Goal: Information Seeking & Learning: Learn about a topic

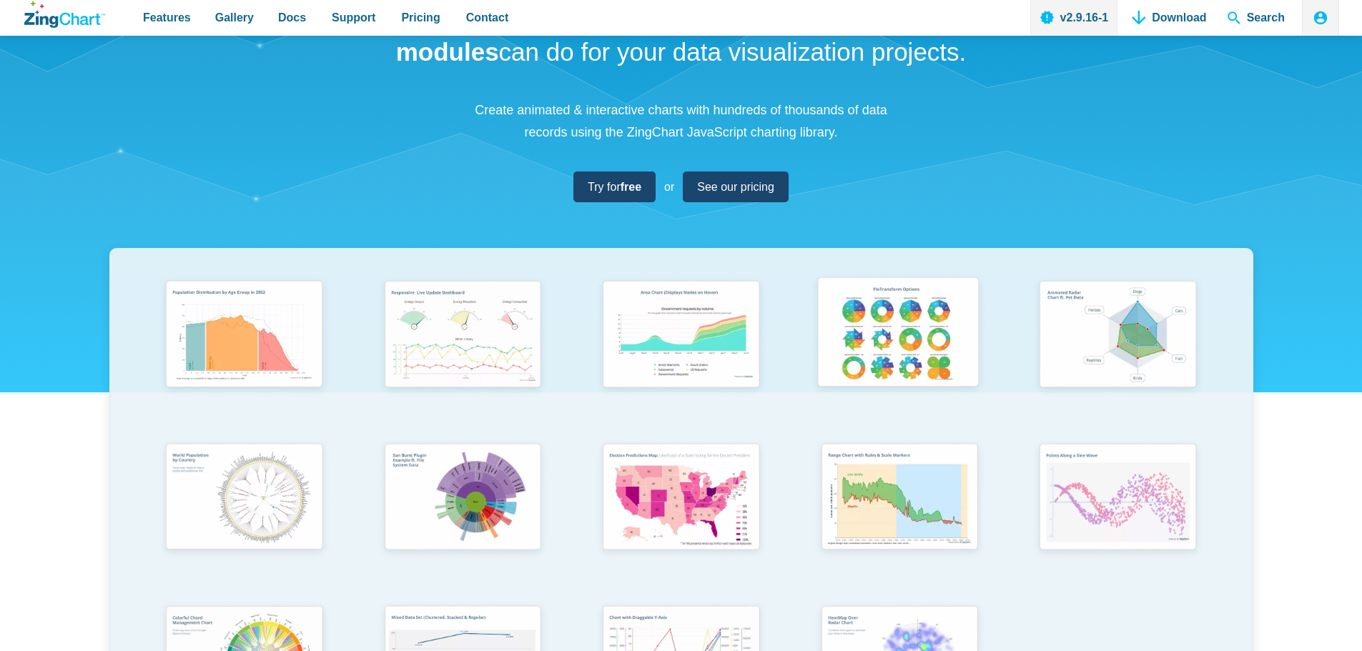
scroll to position [214, 0]
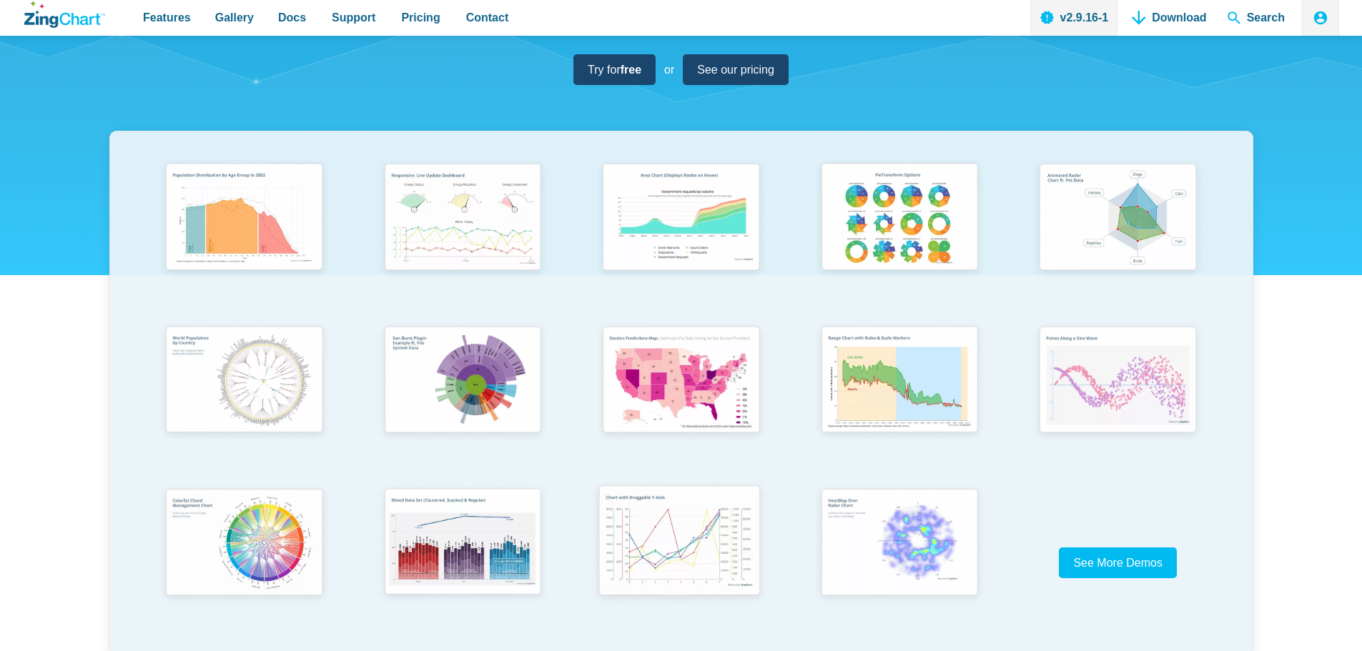
click at [718, 535] on img "App Content" at bounding box center [680, 542] width 180 height 129
click at [926, 522] on img "App Content" at bounding box center [898, 542] width 180 height 129
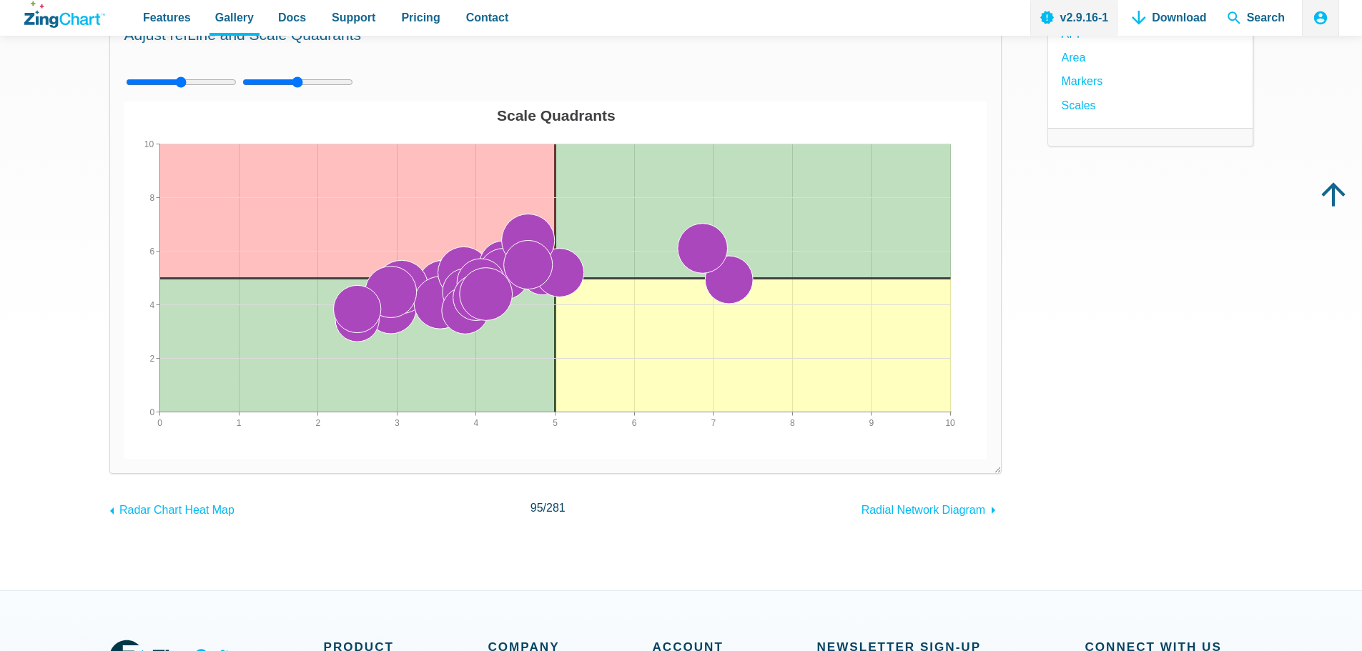
scroll to position [143, 0]
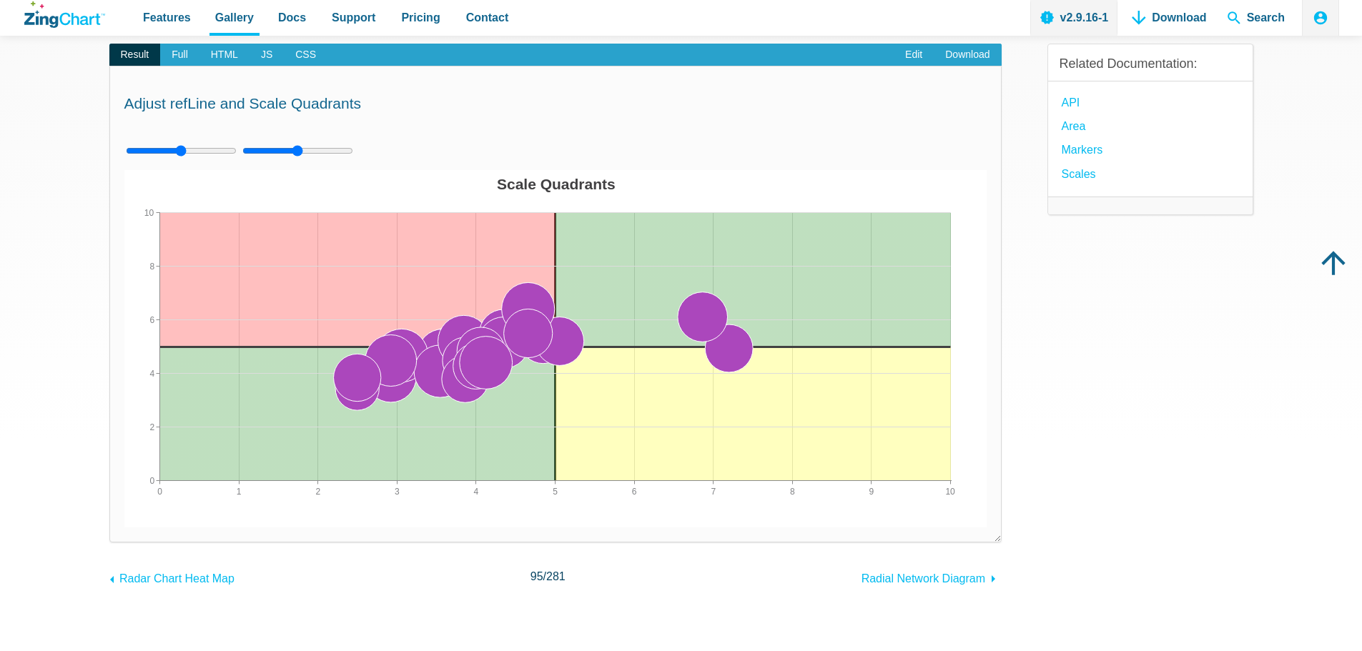
drag, startPoint x: 507, startPoint y: 330, endPoint x: 626, endPoint y: 319, distance: 119.9
click at [633, 319] on div "Scale Quadrants 0 10 1 2 3 4 5 6 7 8 9 0 10 2 4 6 8" at bounding box center [555, 348] width 862 height 357
drag, startPoint x: 555, startPoint y: 328, endPoint x: 655, endPoint y: 327, distance: 99.4
click at [655, 327] on div "Scale Quadrants 0 10 1 2 3 4 5 6 7 8 9 0 10 2 4 6 8" at bounding box center [555, 348] width 862 height 357
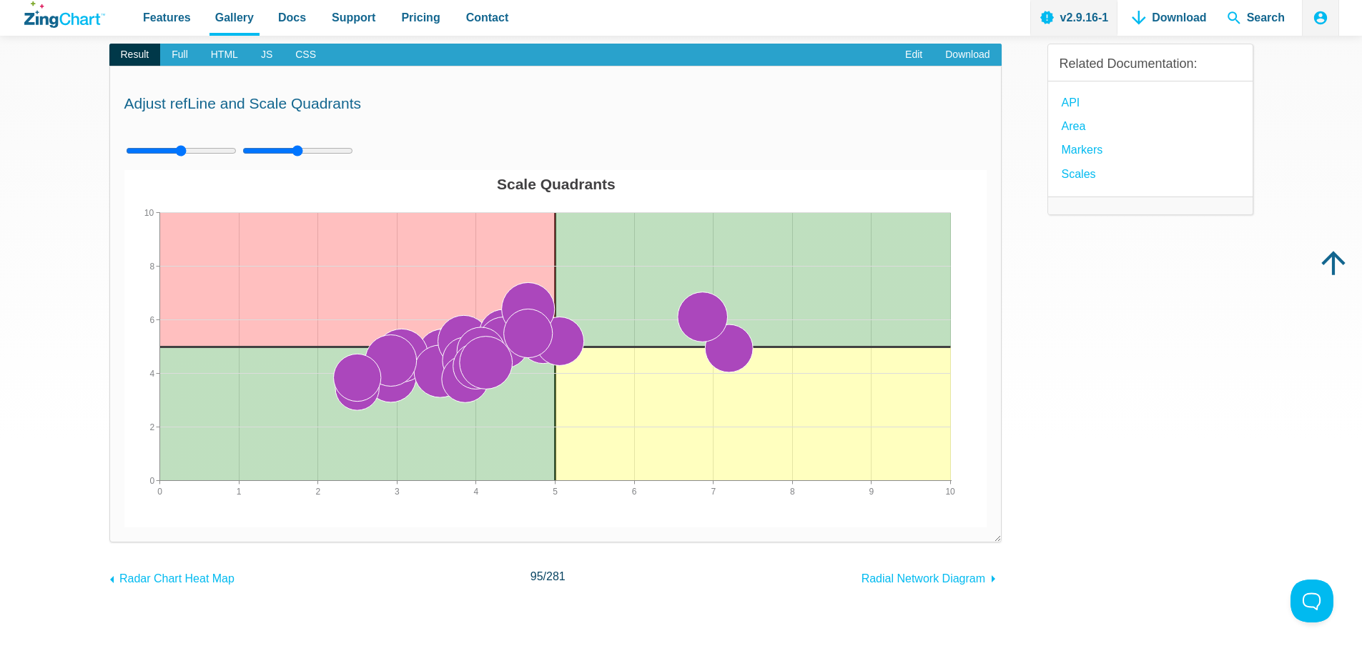
drag, startPoint x: 535, startPoint y: 299, endPoint x: 573, endPoint y: 256, distance: 57.2
click at [573, 256] on div "Scale Quadrants 0 10 1 2 3 4 5 6 7 8 9 0 10 2 4 6 8" at bounding box center [555, 348] width 862 height 357
click at [578, 261] on img "App Content" at bounding box center [555, 348] width 862 height 357
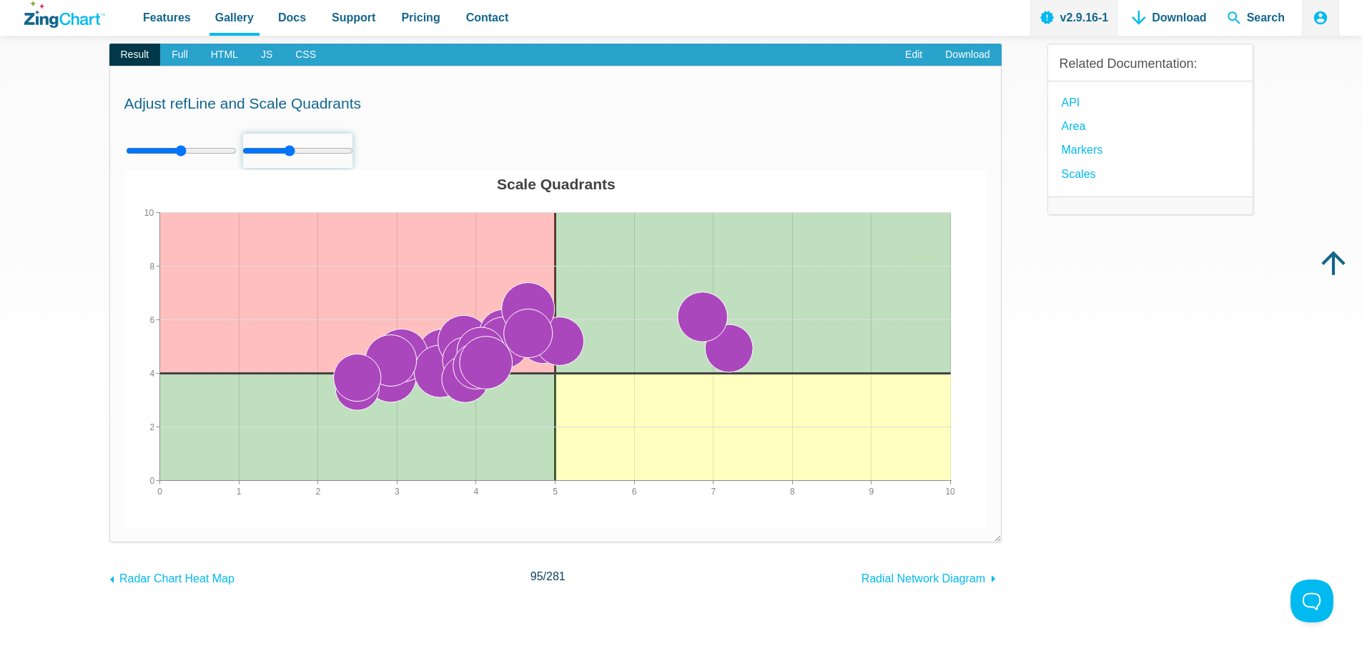
type input "5"
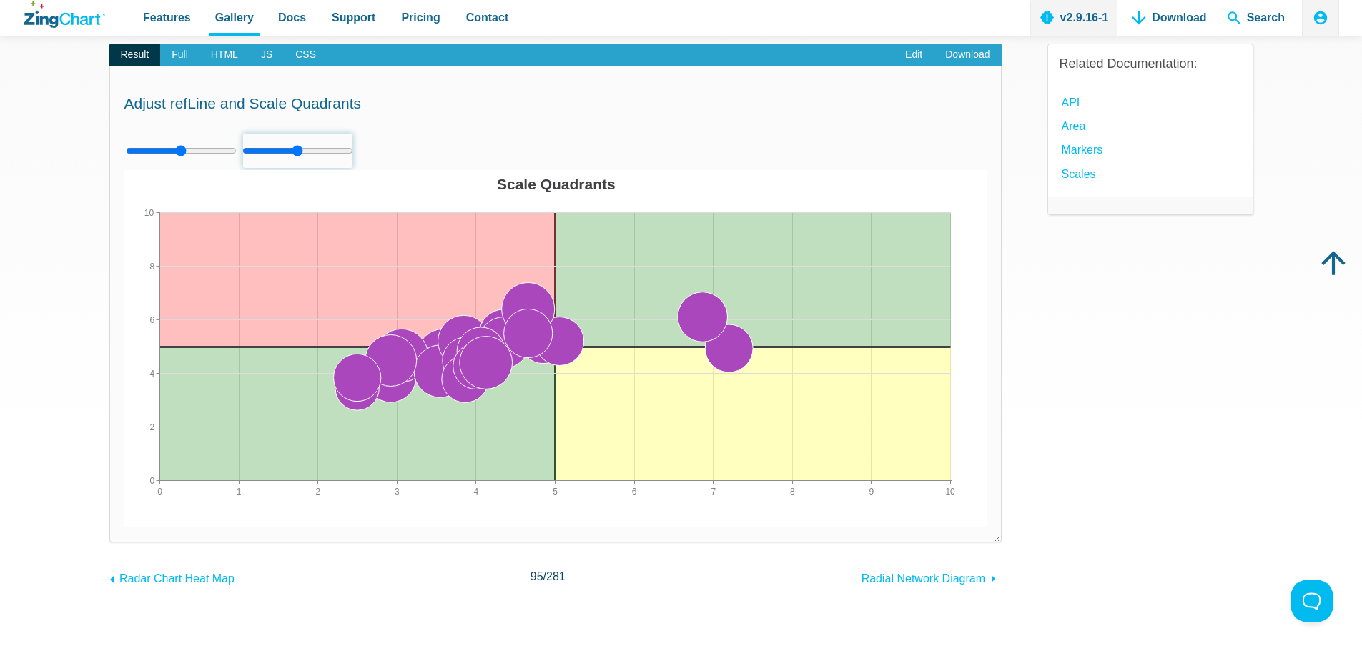
drag, startPoint x: 297, startPoint y: 147, endPoint x: 297, endPoint y: 165, distance: 18.6
click at [297, 165] on input "App Content" at bounding box center [297, 151] width 111 height 36
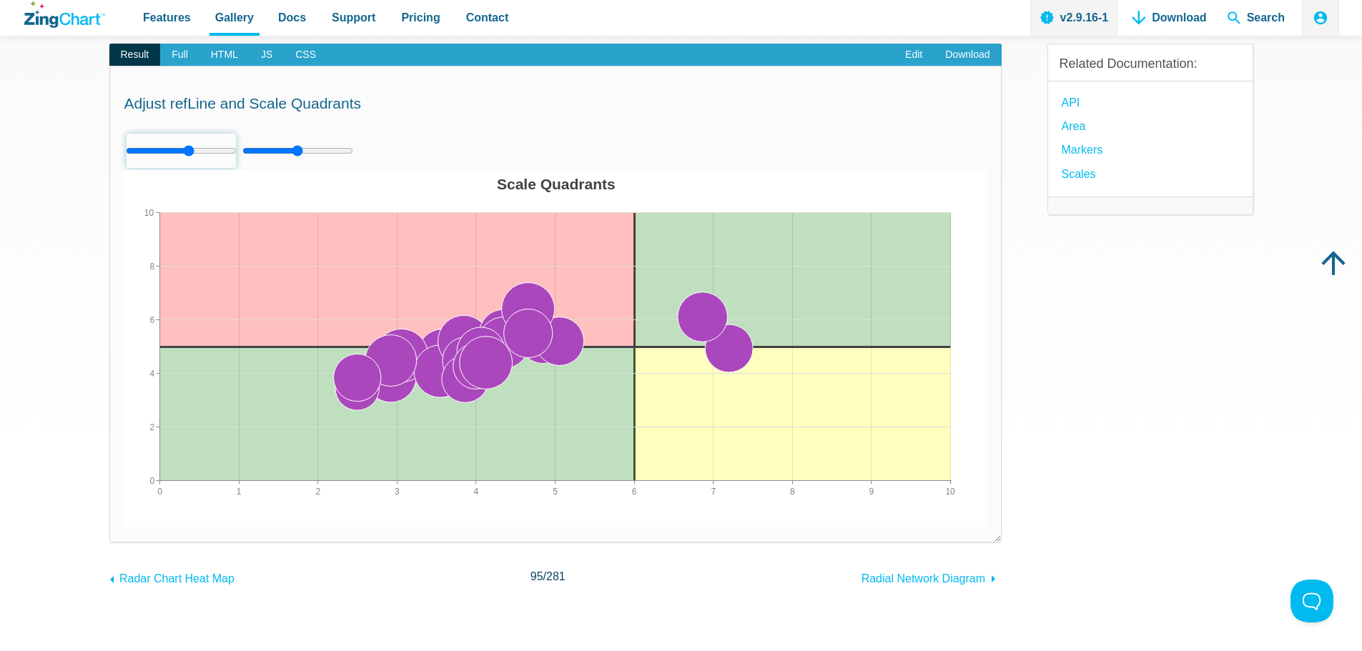
type input "5"
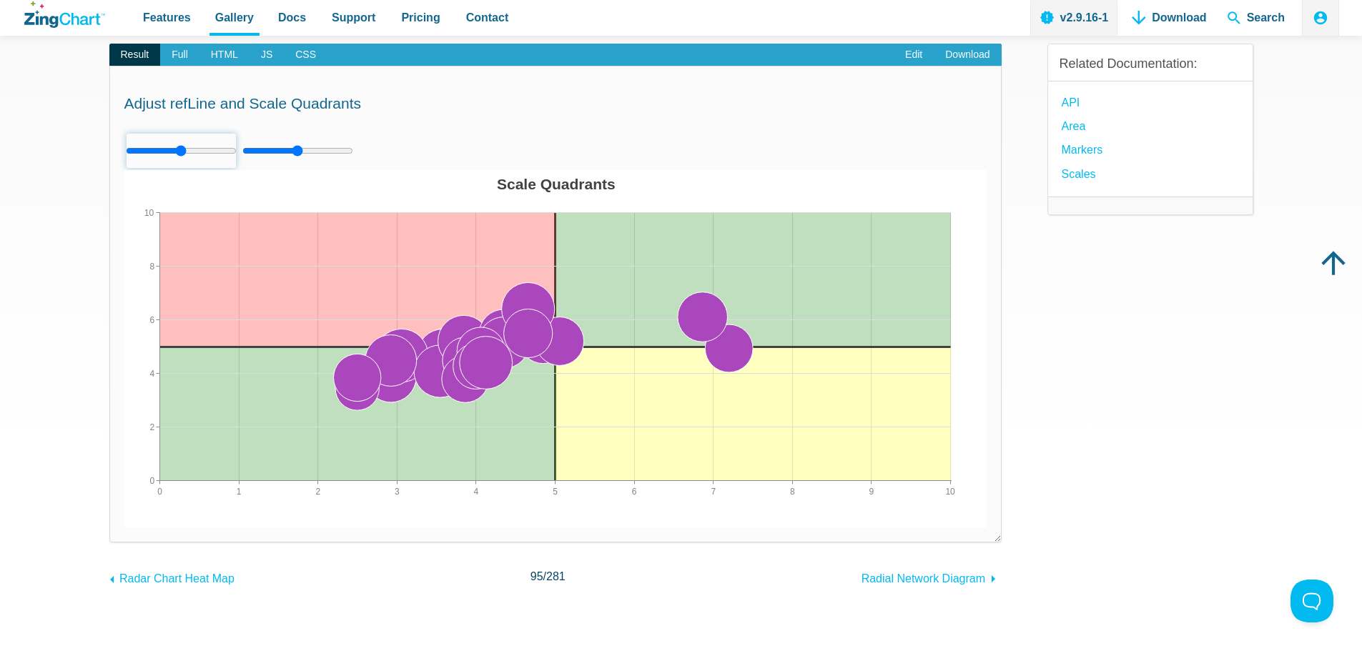
drag, startPoint x: 183, startPoint y: 148, endPoint x: 180, endPoint y: 168, distance: 20.2
click at [180, 168] on input "App Content" at bounding box center [181, 151] width 111 height 36
click at [179, 59] on span "Full" at bounding box center [179, 55] width 39 height 23
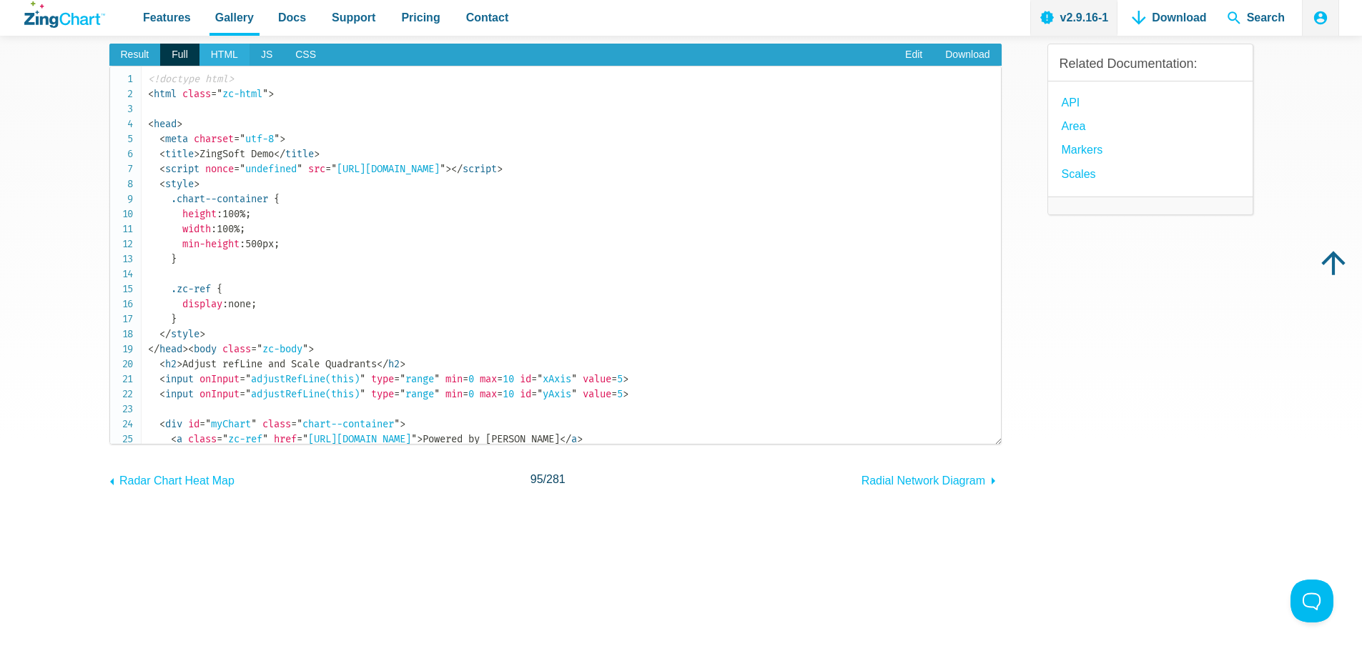
click at [224, 55] on span "HTML" at bounding box center [224, 55] width 50 height 23
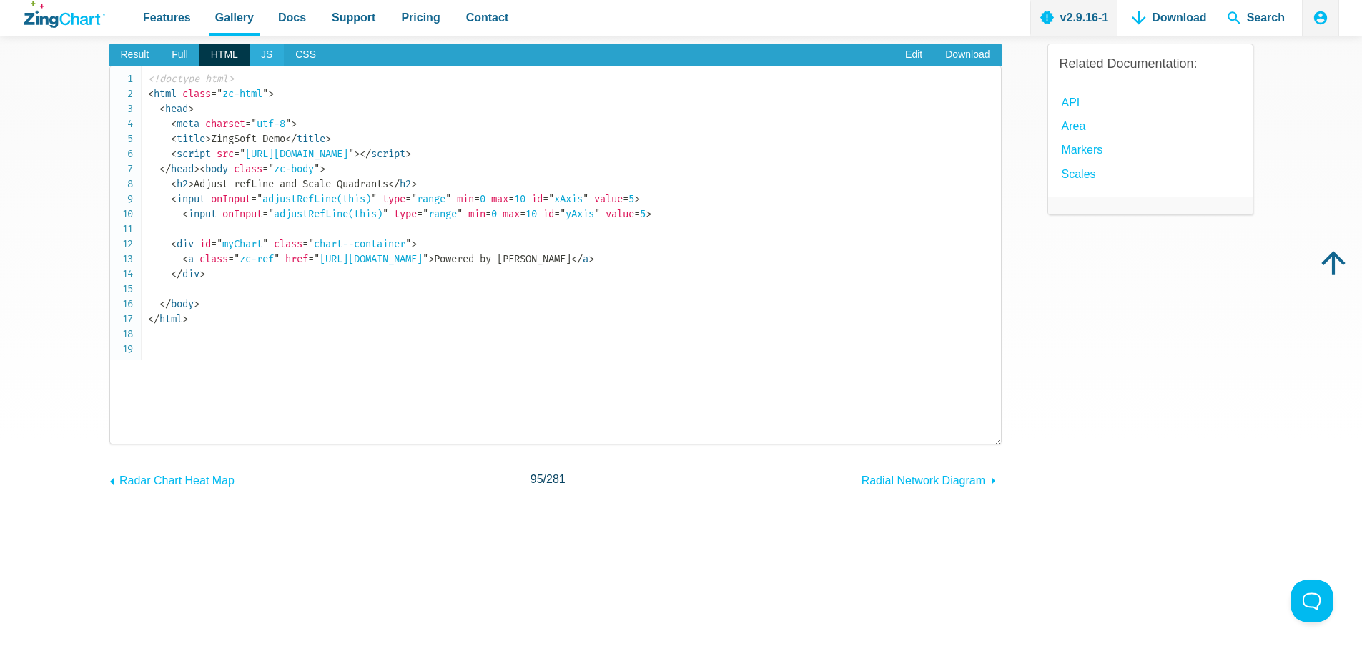
click at [269, 61] on span "JS" at bounding box center [266, 55] width 34 height 23
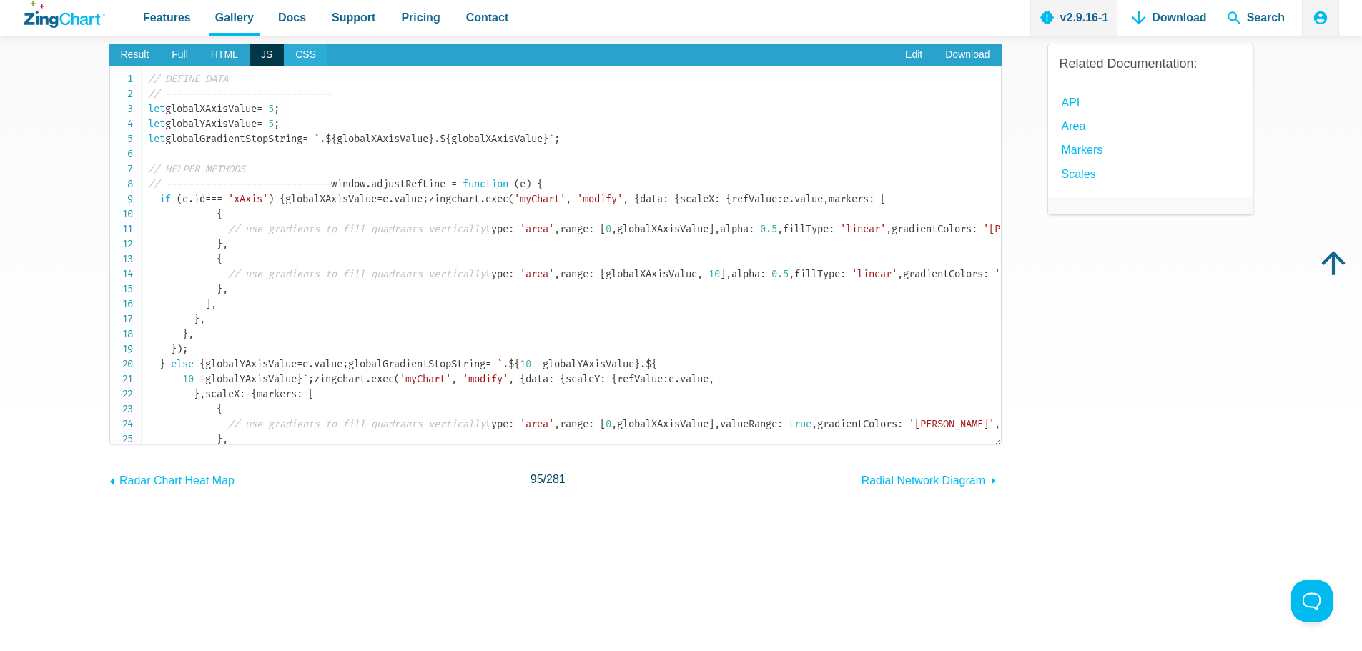
click at [294, 58] on span "CSS" at bounding box center [306, 55] width 44 height 23
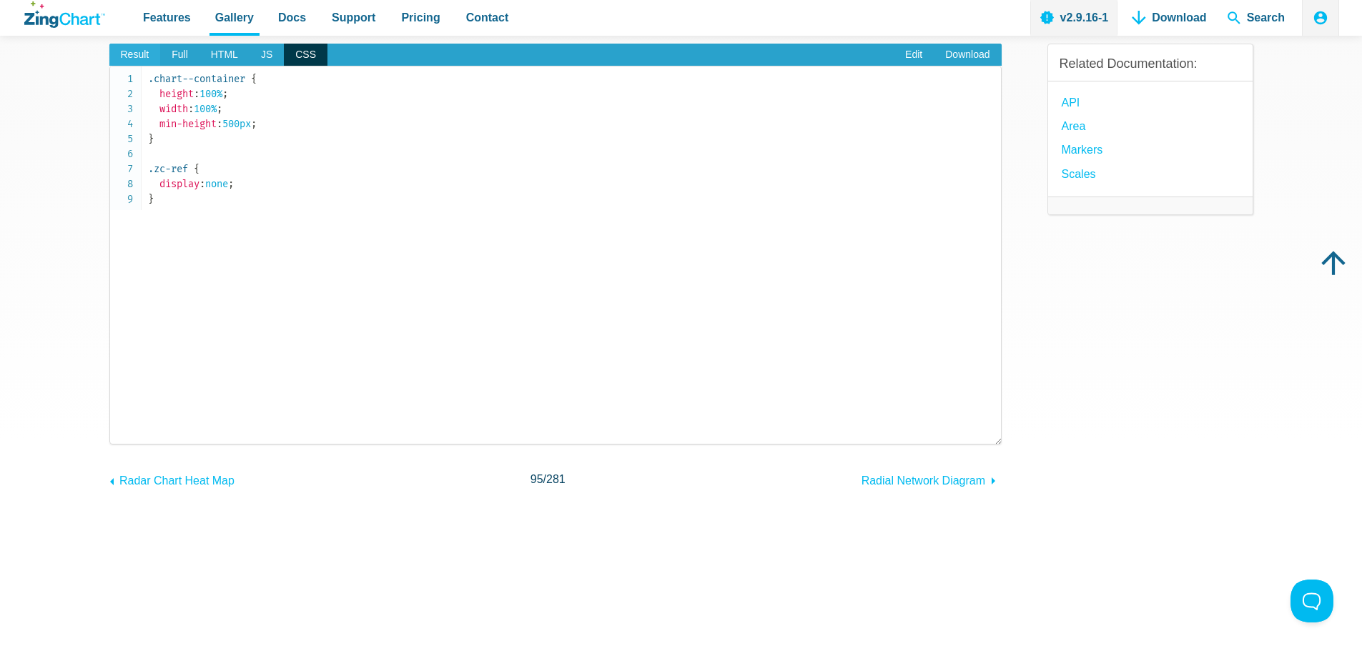
click at [139, 56] on span "Result" at bounding box center [134, 55] width 51 height 23
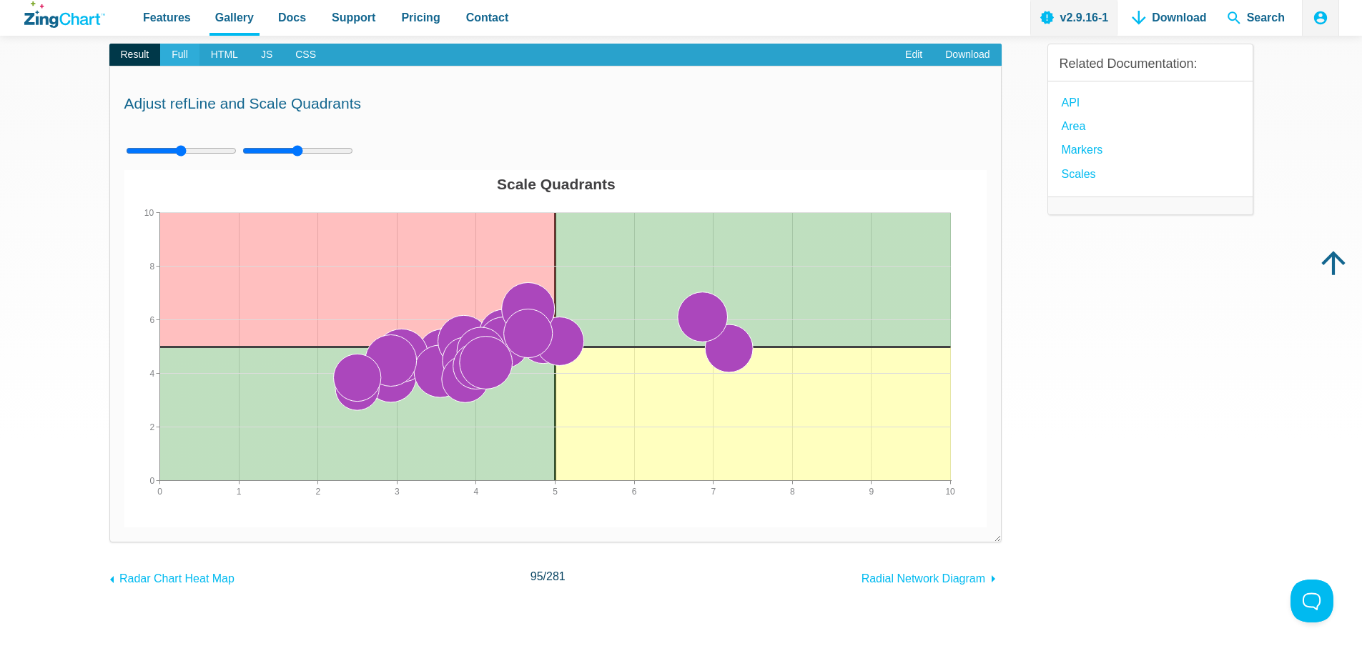
click at [188, 61] on span "Full" at bounding box center [179, 55] width 39 height 23
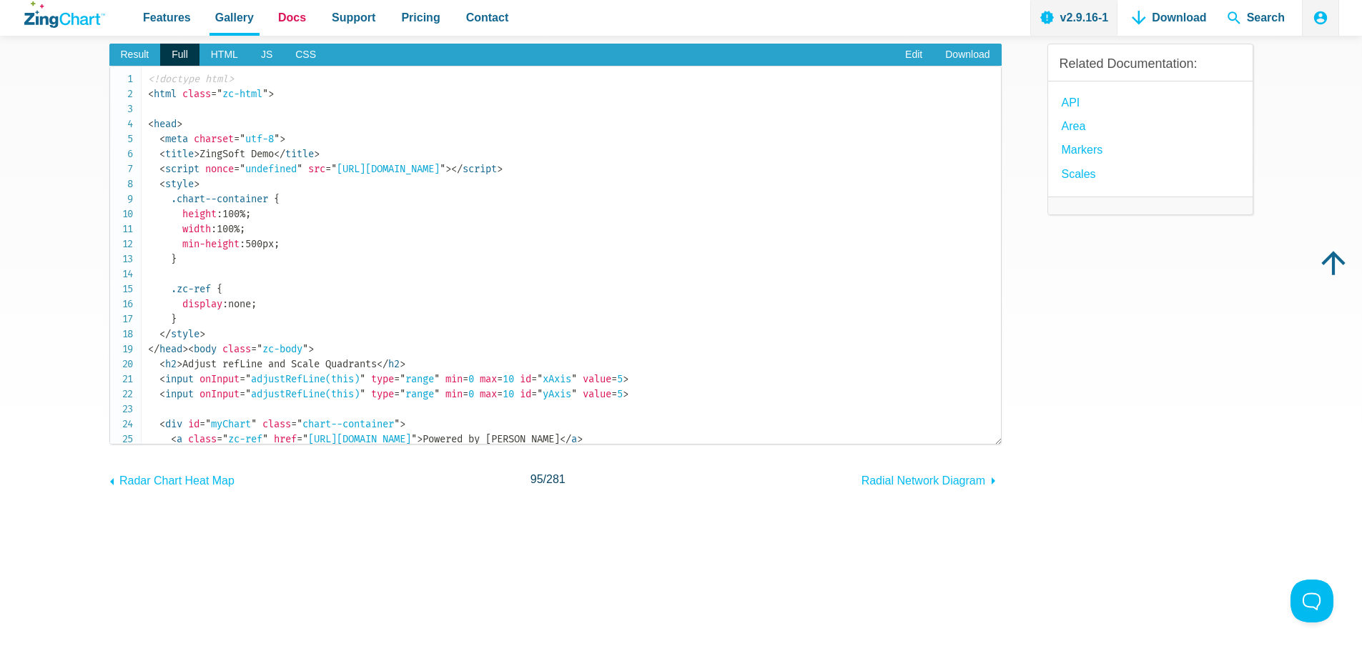
click at [294, 16] on span "Docs" at bounding box center [292, 17] width 28 height 19
click at [134, 49] on span "Result" at bounding box center [134, 55] width 51 height 23
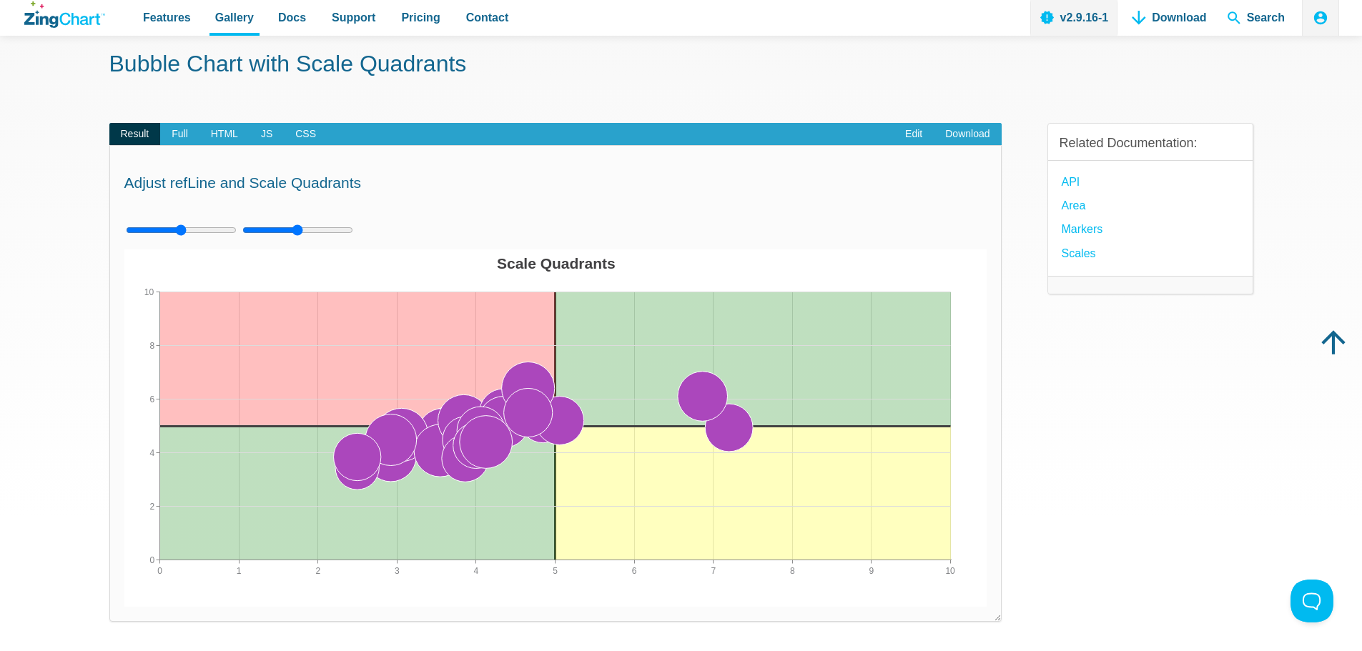
scroll to position [143, 0]
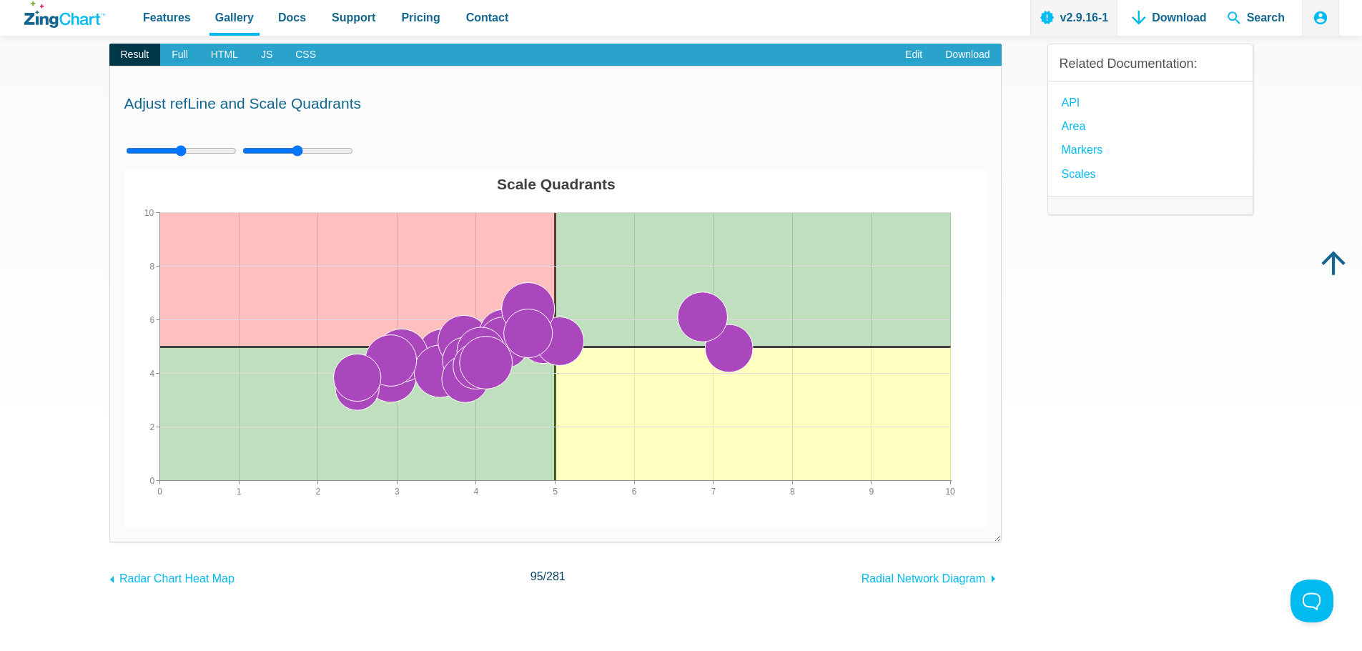
drag, startPoint x: 530, startPoint y: 338, endPoint x: 659, endPoint y: 345, distance: 128.8
click at [659, 345] on div "Scale Quadrants 0 10 1 2 3 4 5 6 7 8 9 0 10 2 4 6 8" at bounding box center [555, 348] width 862 height 357
drag, startPoint x: 525, startPoint y: 276, endPoint x: 583, endPoint y: 250, distance: 64.0
click at [583, 250] on div "Scale Quadrants 0 10 1 2 3 4 5 6 7 8 9 0 10 2 4 6 8" at bounding box center [555, 348] width 862 height 357
drag, startPoint x: 692, startPoint y: 369, endPoint x: 546, endPoint y: 367, distance: 145.8
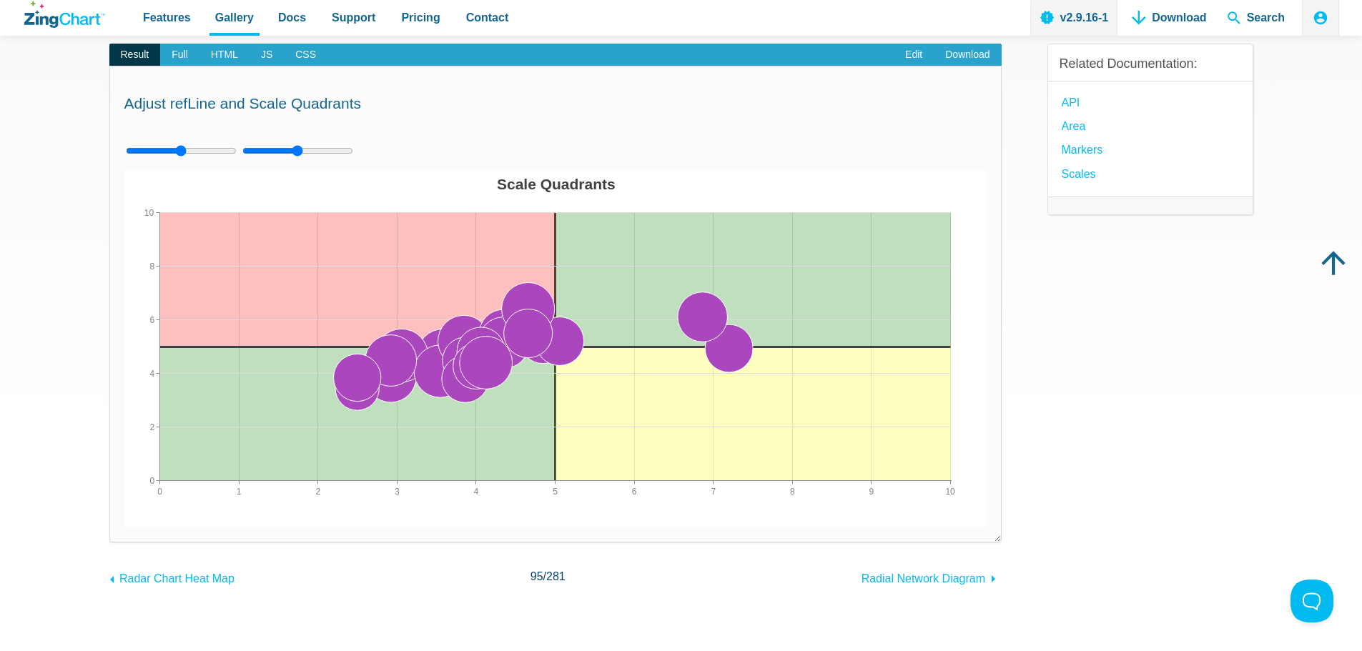
click at [547, 370] on div "Scale Quadrants 0 10 1 2 3 4 5 6 7 8 9 0 10 2 4 6 8" at bounding box center [555, 348] width 862 height 357
drag, startPoint x: 533, startPoint y: 346, endPoint x: 713, endPoint y: 318, distance: 181.6
click at [124, 528] on map "App Content" at bounding box center [124, 528] width 0 height 0
drag, startPoint x: 716, startPoint y: 317, endPoint x: 423, endPoint y: 327, distance: 293.3
click at [423, 327] on div "Scale Quadrants 0 10 1 2 3 4 5 6 7 8 9 0 10 2 4 6 8" at bounding box center [555, 348] width 862 height 357
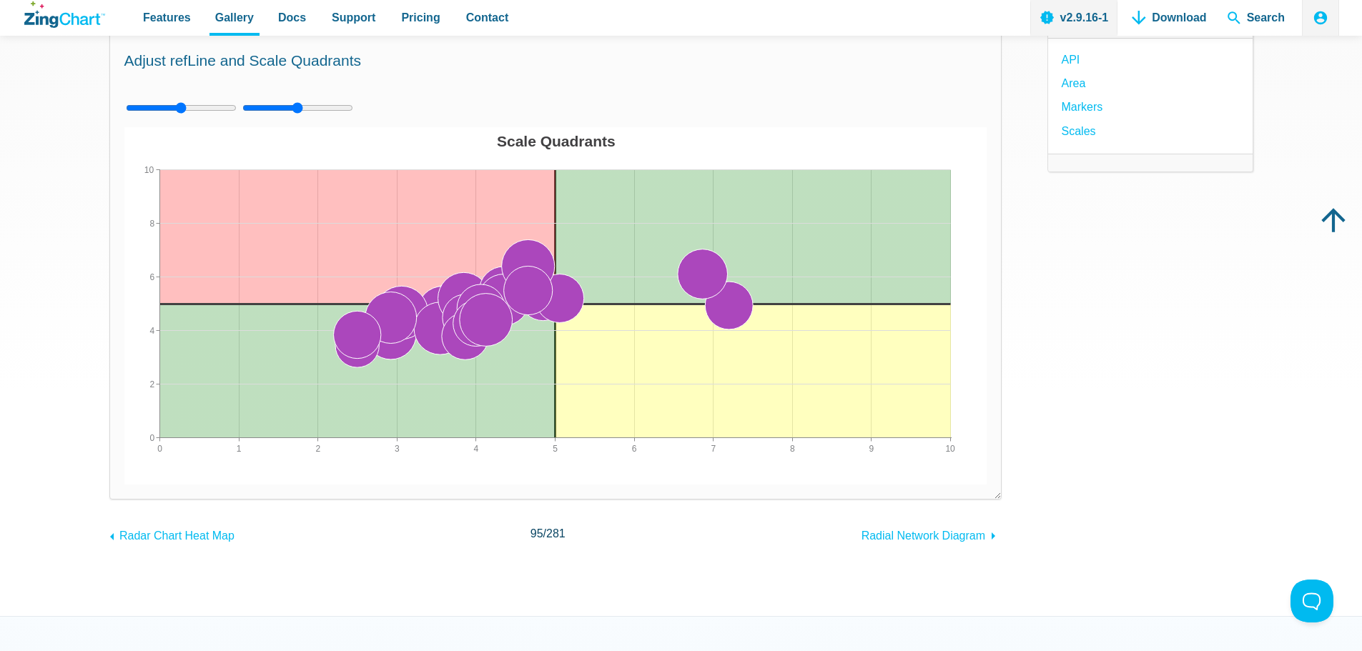
scroll to position [71, 0]
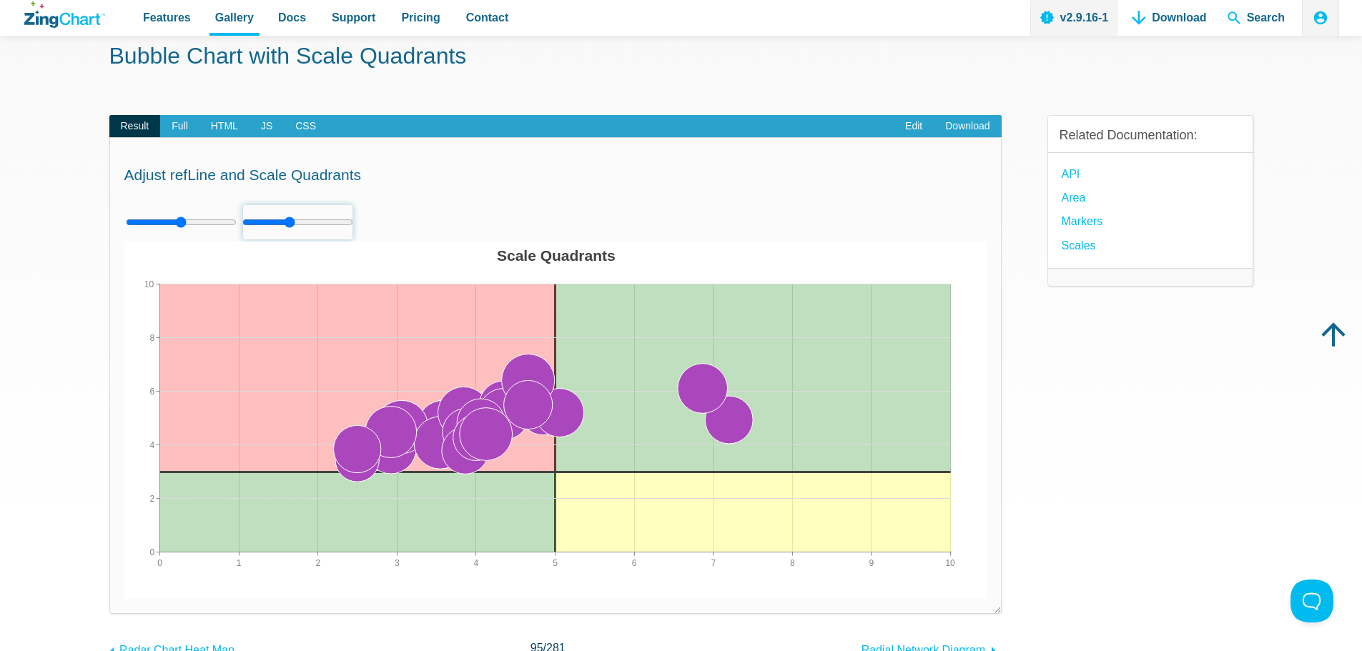
type input "5"
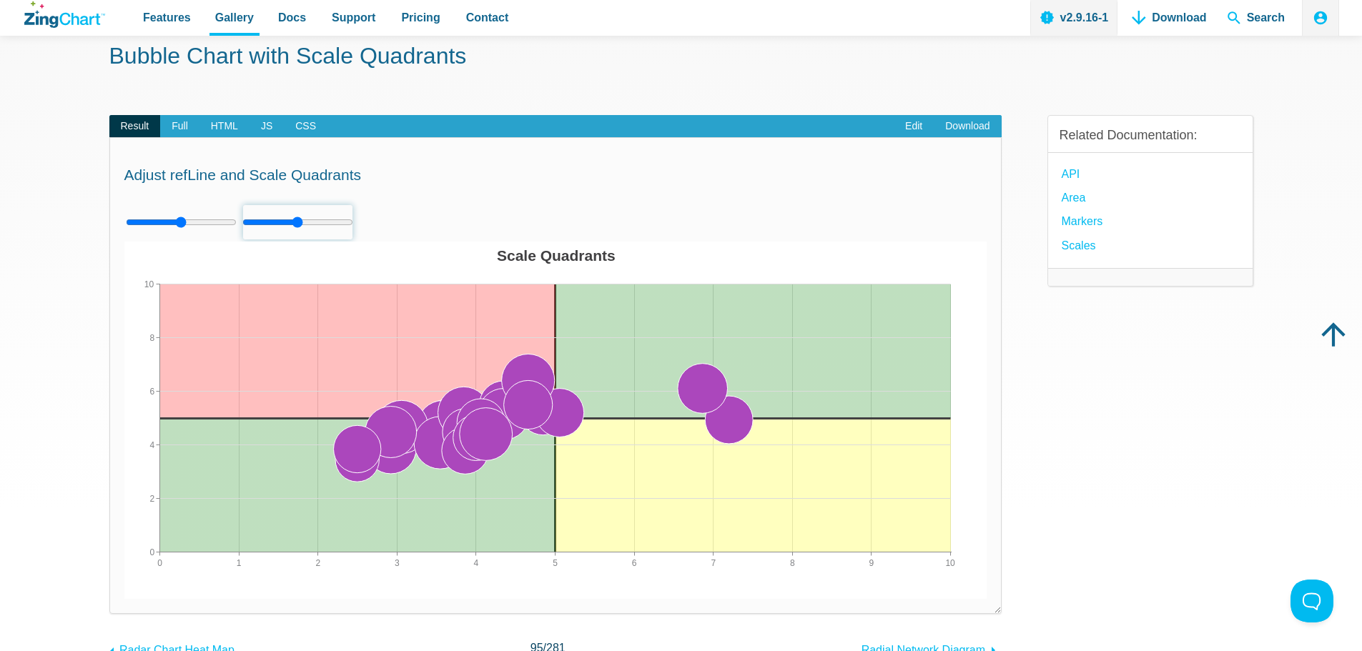
drag, startPoint x: 300, startPoint y: 219, endPoint x: 295, endPoint y: 233, distance: 14.5
click at [295, 233] on input "App Content" at bounding box center [297, 222] width 111 height 36
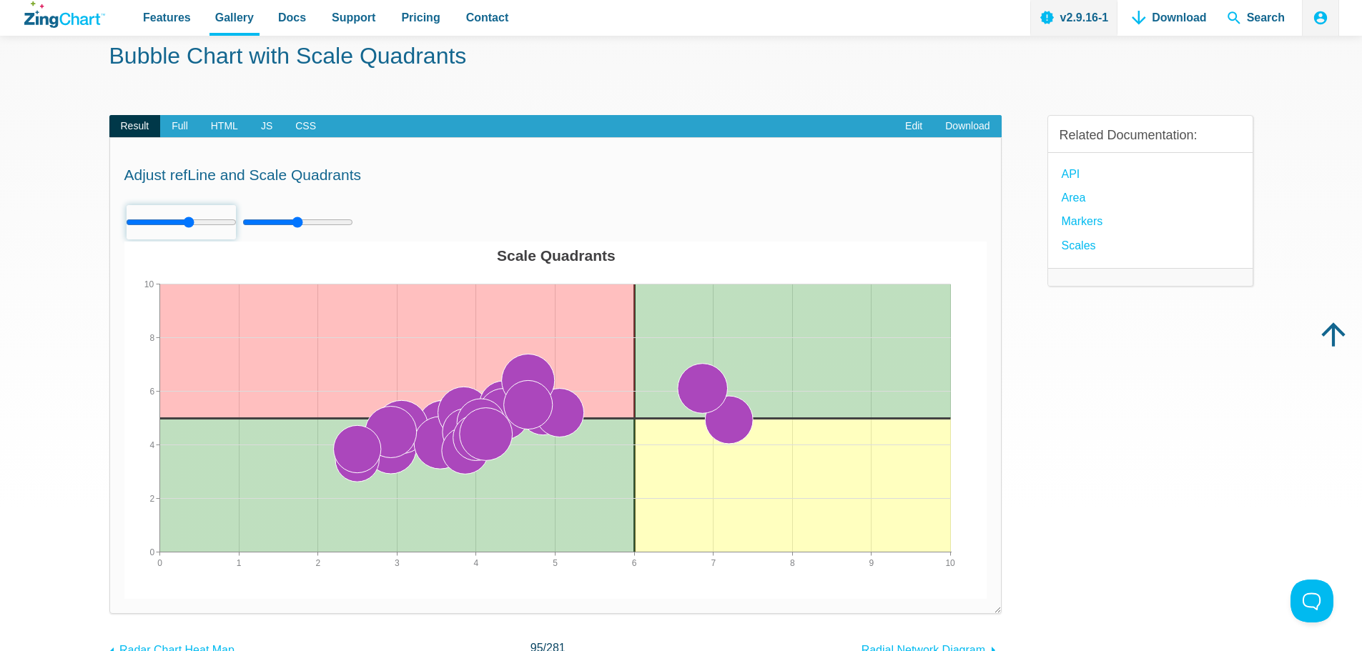
type input "5"
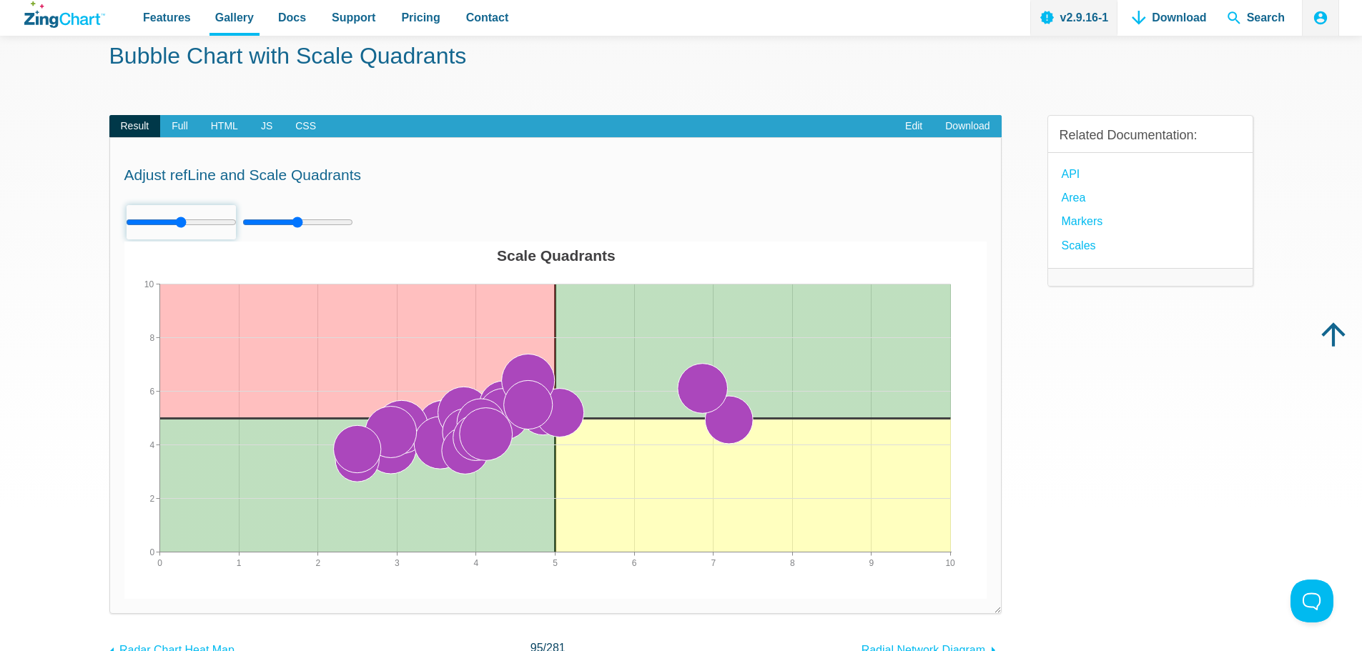
drag, startPoint x: 183, startPoint y: 221, endPoint x: 181, endPoint y: 270, distance: 49.4
click at [181, 240] on input "App Content" at bounding box center [181, 222] width 111 height 36
click at [490, 194] on div "Adjust refLine and Scale Quadrants Powered by ZingChart Scale Quadrants 0 10 1 …" at bounding box center [555, 375] width 892 height 476
drag, startPoint x: 365, startPoint y: 177, endPoint x: 119, endPoint y: 170, distance: 246.7
click at [119, 170] on div "Adjust refLine and Scale Quadrants Powered by ZingChart Scale Quadrants 0 10 1 …" at bounding box center [555, 375] width 892 height 476
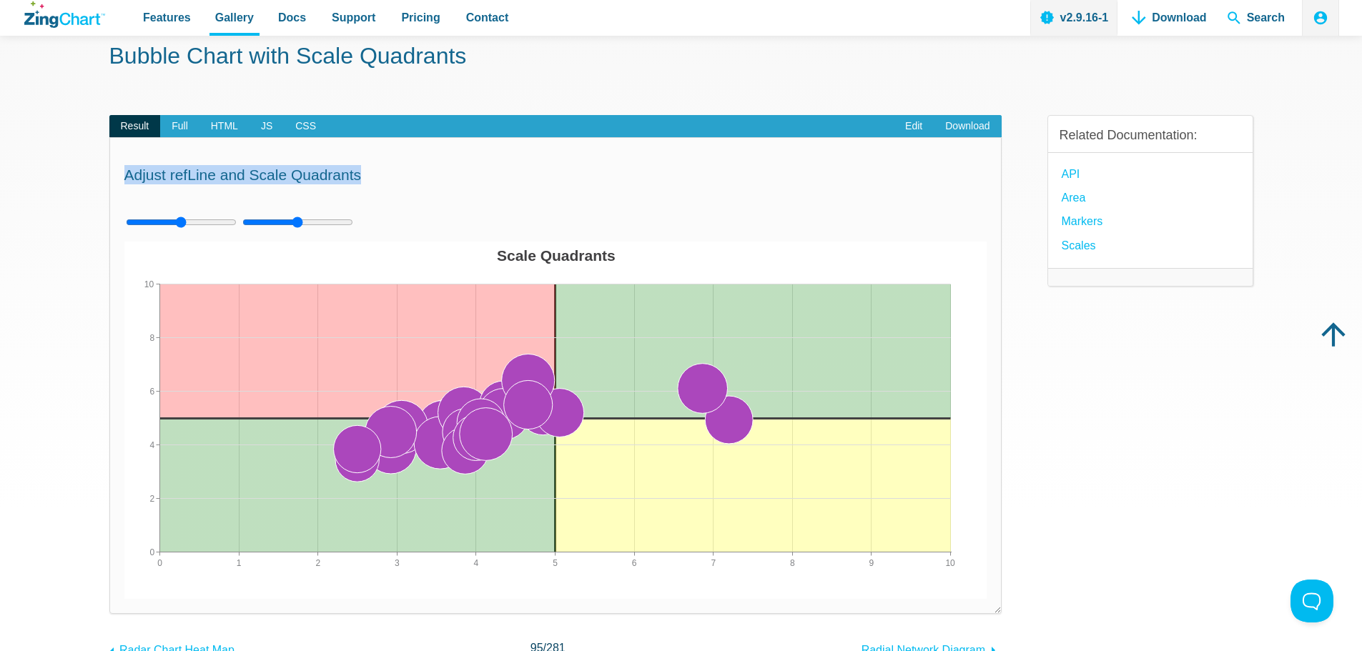
click at [122, 162] on div "Adjust refLine and Scale Quadrants Powered by ZingChart Scale Quadrants 0 10 1 …" at bounding box center [555, 375] width 892 height 476
drag, startPoint x: 120, startPoint y: 169, endPoint x: 411, endPoint y: 182, distance: 291.2
click at [411, 182] on div "Adjust refLine and Scale Quadrants Powered by ZingChart Scale Quadrants 0 10 1 …" at bounding box center [555, 375] width 892 height 476
click at [404, 169] on h2 "Adjust refLine and Scale Quadrants" at bounding box center [555, 174] width 862 height 19
drag, startPoint x: 375, startPoint y: 173, endPoint x: 437, endPoint y: 142, distance: 69.7
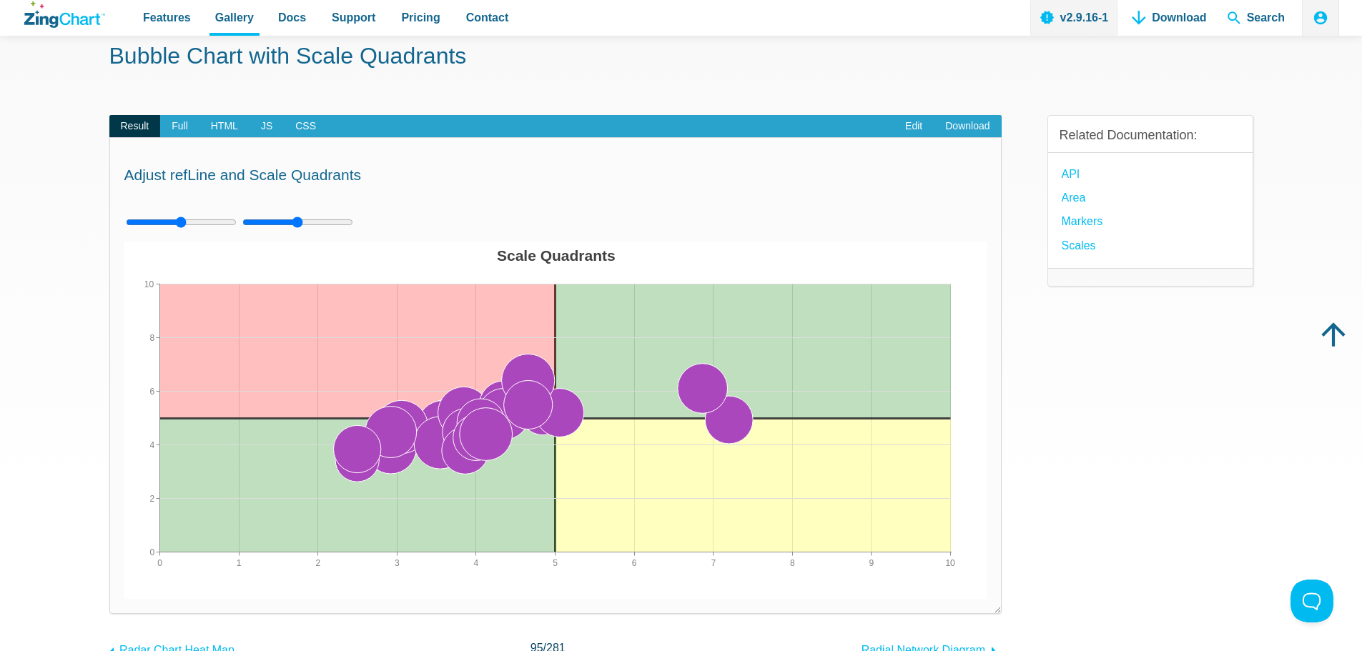
click at [435, 142] on div "Adjust refLine and Scale Quadrants Powered by ZingChart Scale Quadrants 0 10 1 …" at bounding box center [555, 375] width 892 height 476
click at [454, 154] on div "Adjust refLine and Scale Quadrants Powered by ZingChart Scale Quadrants 0 10 1 …" at bounding box center [555, 375] width 892 height 476
